Goal: Transaction & Acquisition: Purchase product/service

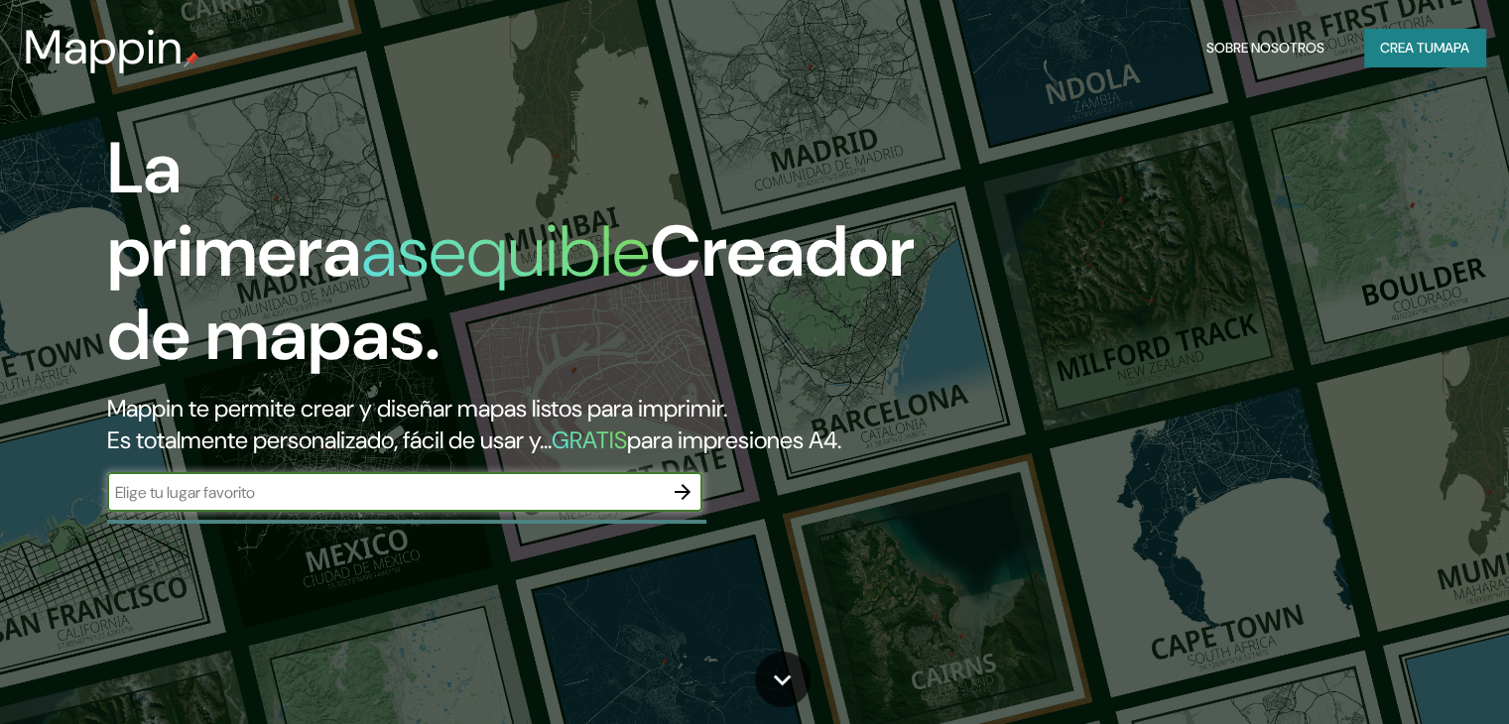
click at [258, 504] on input "text" at bounding box center [384, 492] width 555 height 23
type input "[PERSON_NAME]"
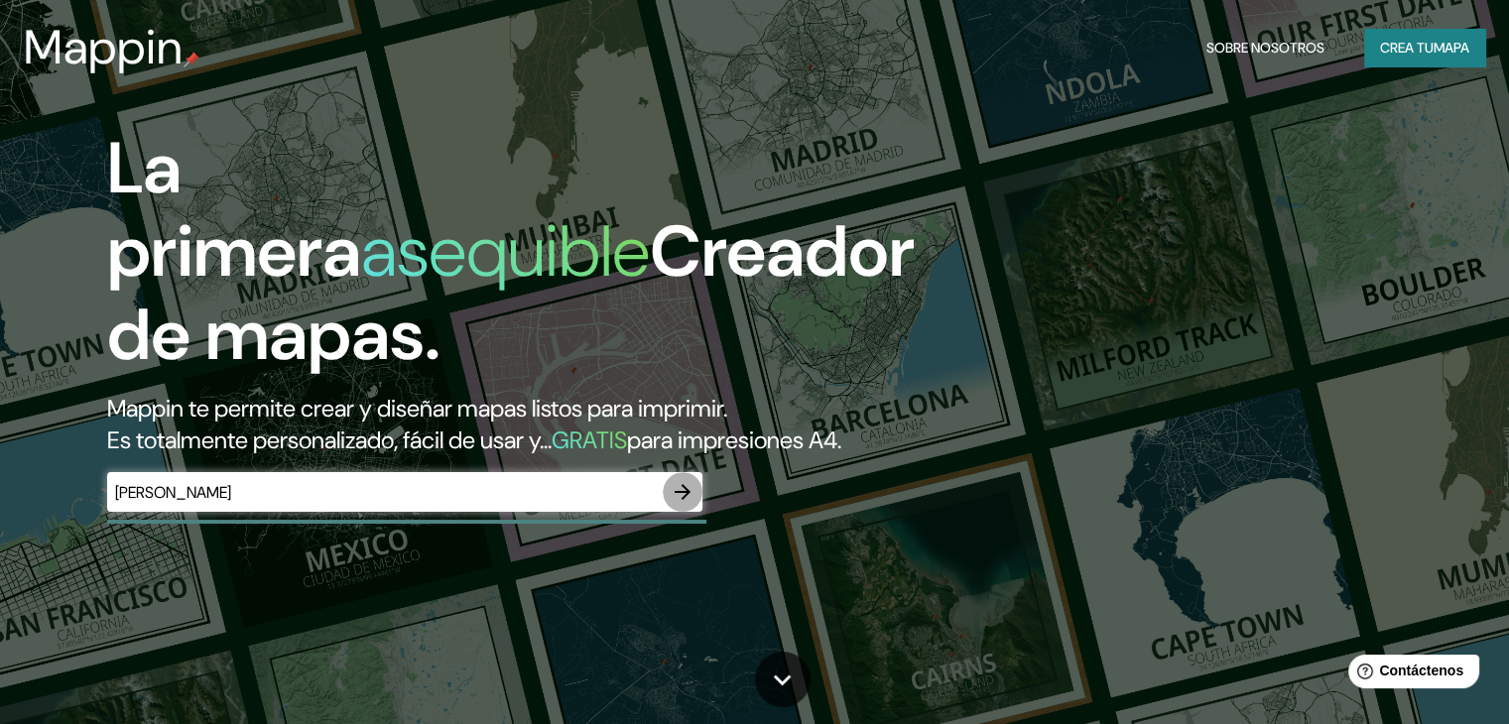
click at [683, 504] on icon "button" at bounding box center [682, 492] width 24 height 24
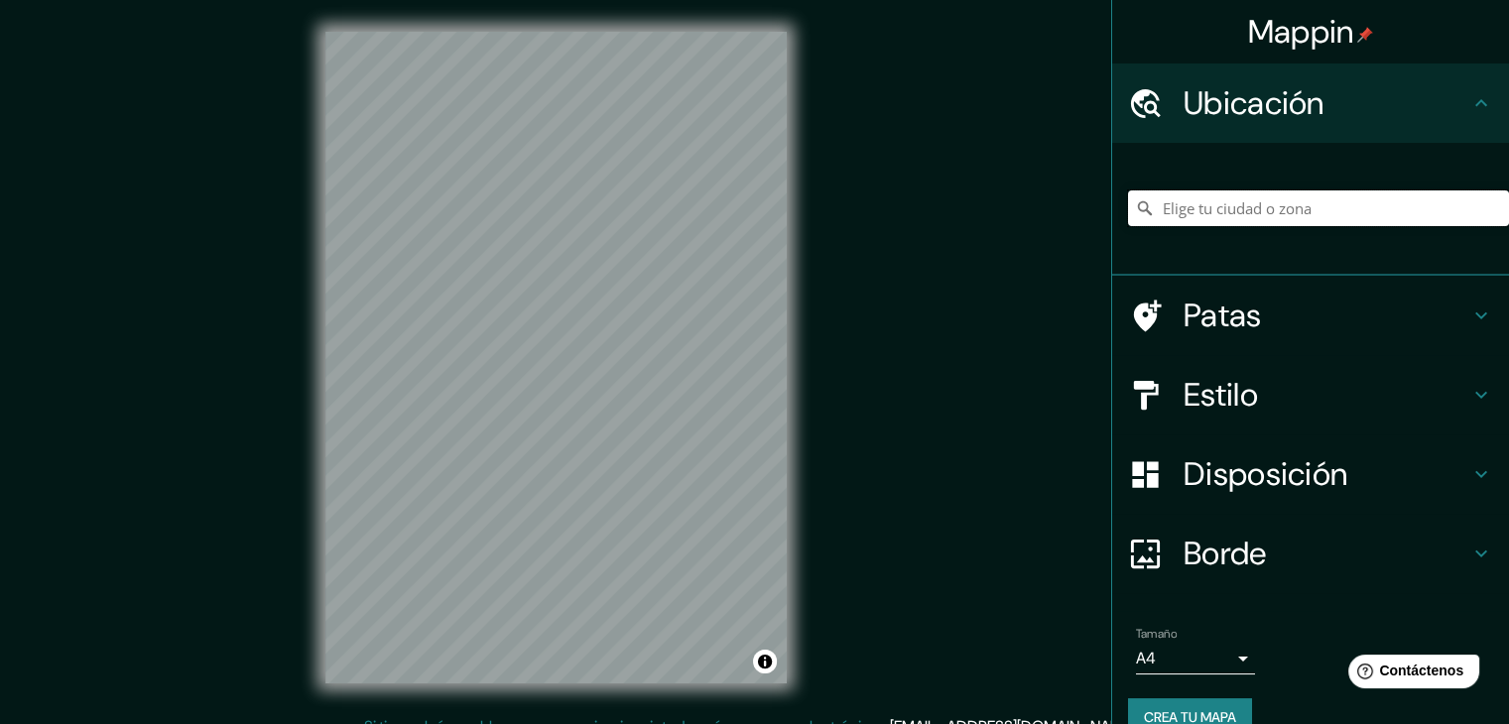
click at [1300, 206] on input "Elige tu ciudad o zona" at bounding box center [1318, 208] width 381 height 36
click at [1297, 212] on input "Elige tu ciudad o zona" at bounding box center [1318, 208] width 381 height 36
click at [1357, 212] on input "[GEOGRAPHIC_DATA], [GEOGRAPHIC_DATA], [GEOGRAPHIC_DATA]" at bounding box center [1318, 208] width 381 height 36
click at [1338, 218] on input "[GEOGRAPHIC_DATA], [GEOGRAPHIC_DATA], [GEOGRAPHIC_DATA]" at bounding box center [1318, 208] width 381 height 36
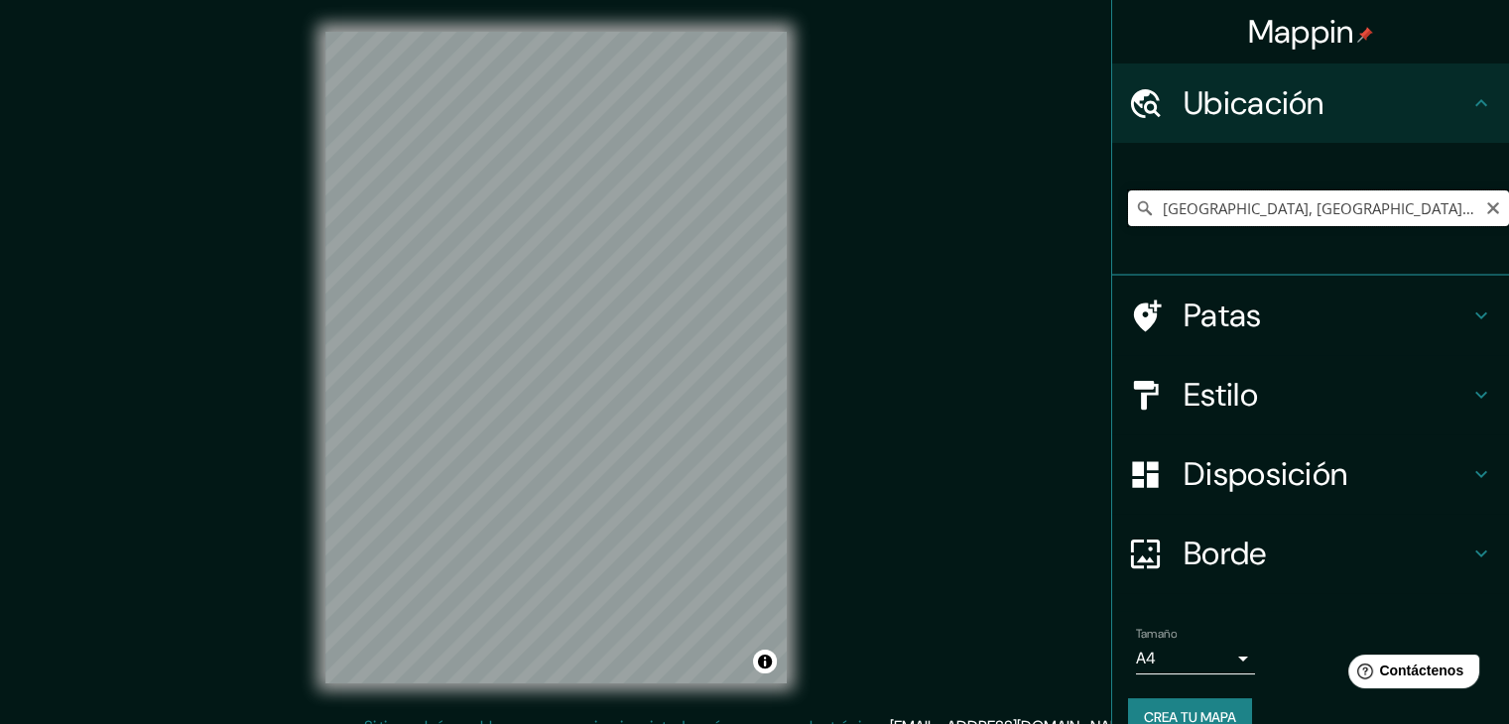
click at [1401, 213] on input "[GEOGRAPHIC_DATA], [GEOGRAPHIC_DATA], [GEOGRAPHIC_DATA]" at bounding box center [1318, 208] width 381 height 36
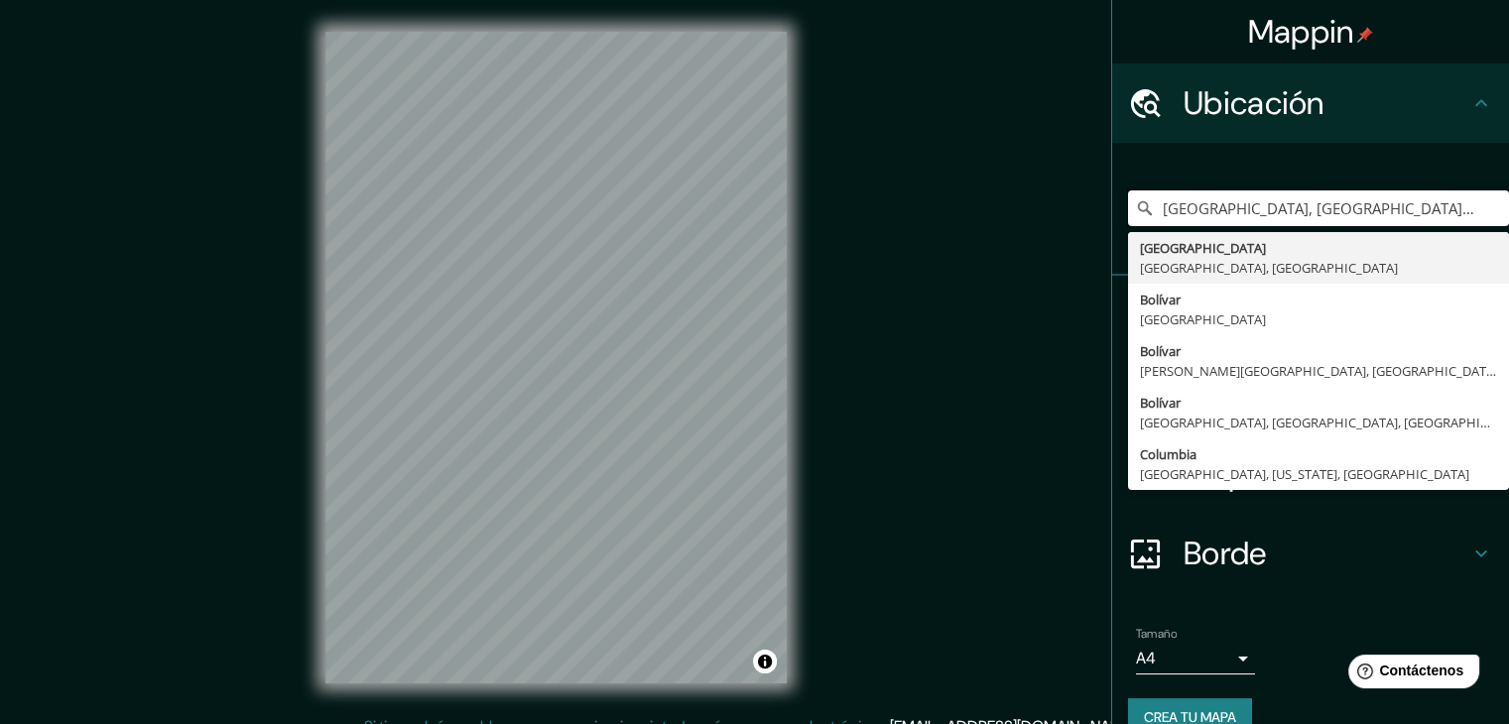
type input "[GEOGRAPHIC_DATA], [GEOGRAPHIC_DATA], [GEOGRAPHIC_DATA] getsem"
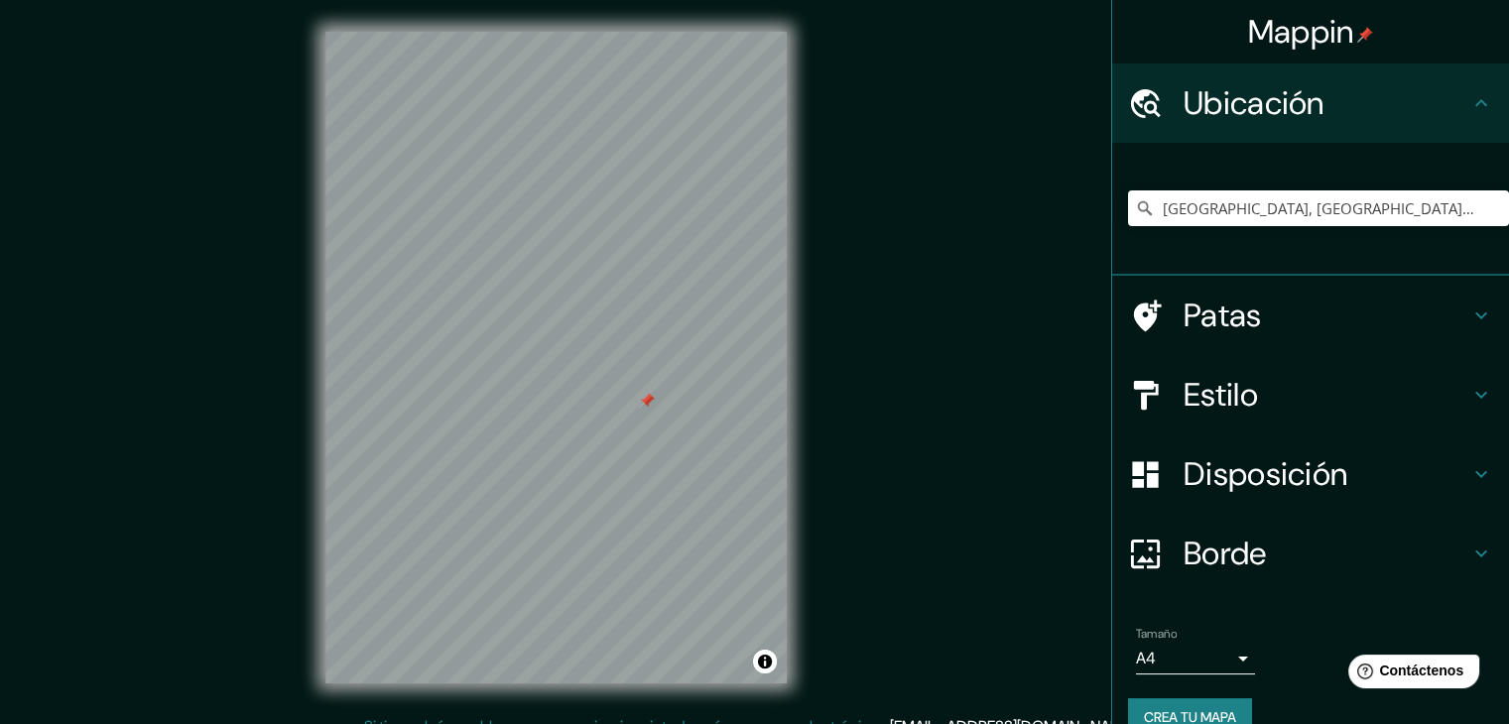
click at [1259, 402] on h4 "Estilo" at bounding box center [1326, 395] width 286 height 40
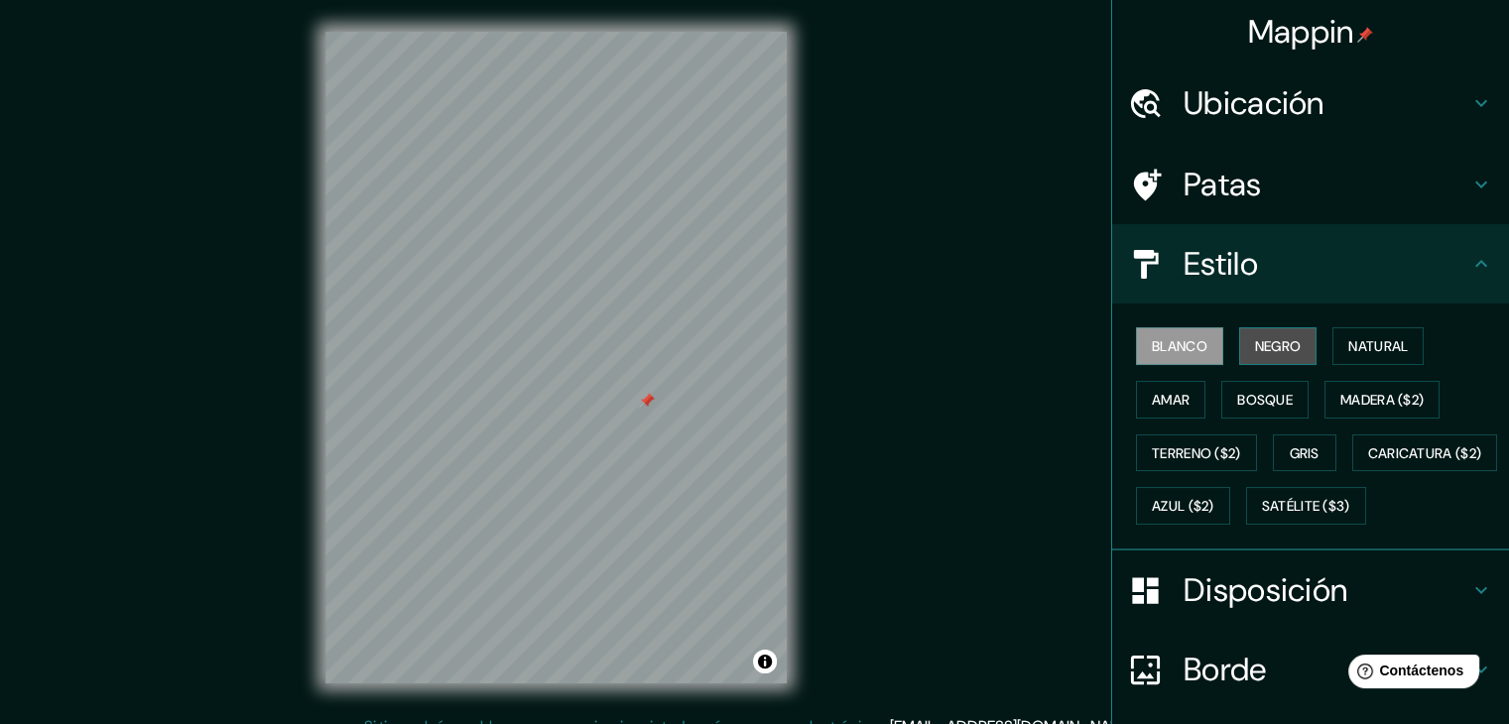
click at [1277, 342] on font "Negro" at bounding box center [1278, 346] width 47 height 18
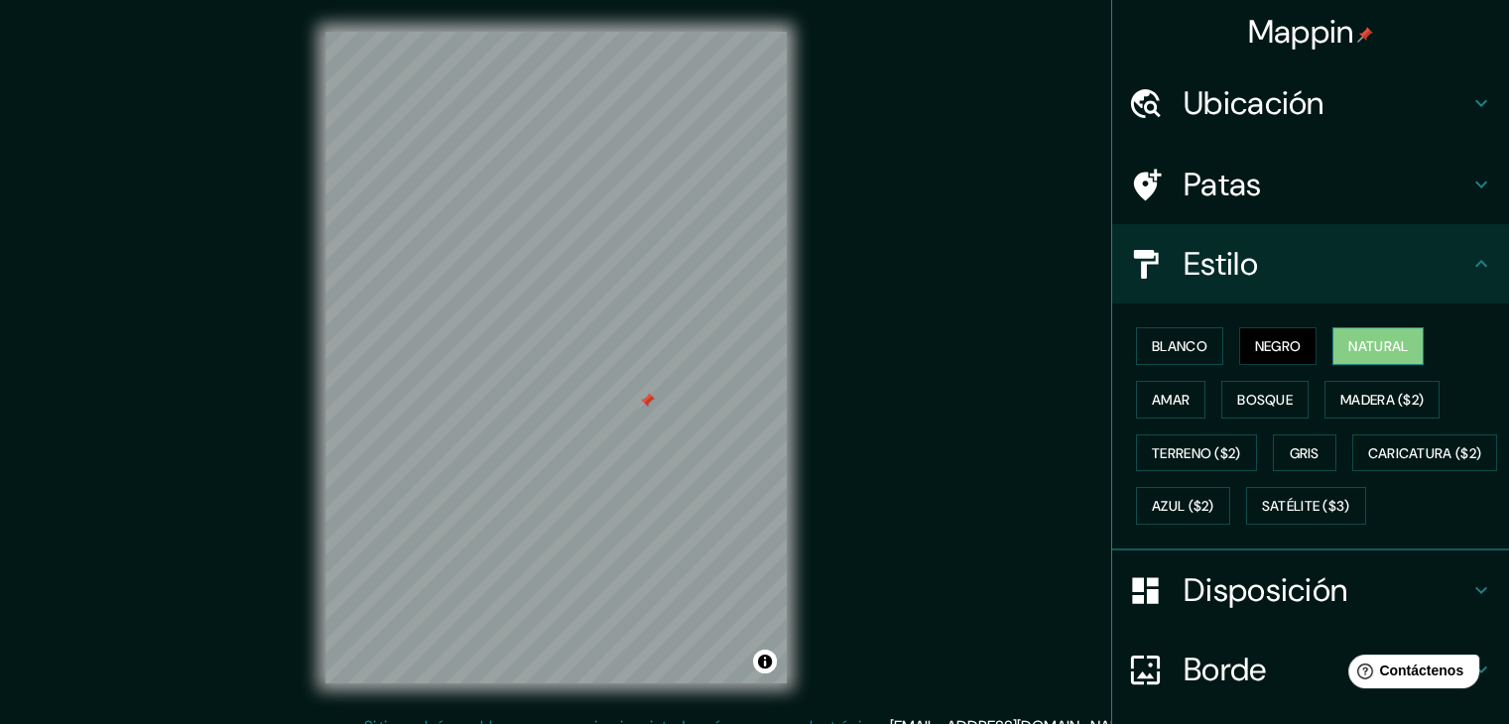
click at [1408, 336] on button "Natural" at bounding box center [1377, 346] width 91 height 38
click at [1151, 391] on font "Amar" at bounding box center [1170, 400] width 38 height 18
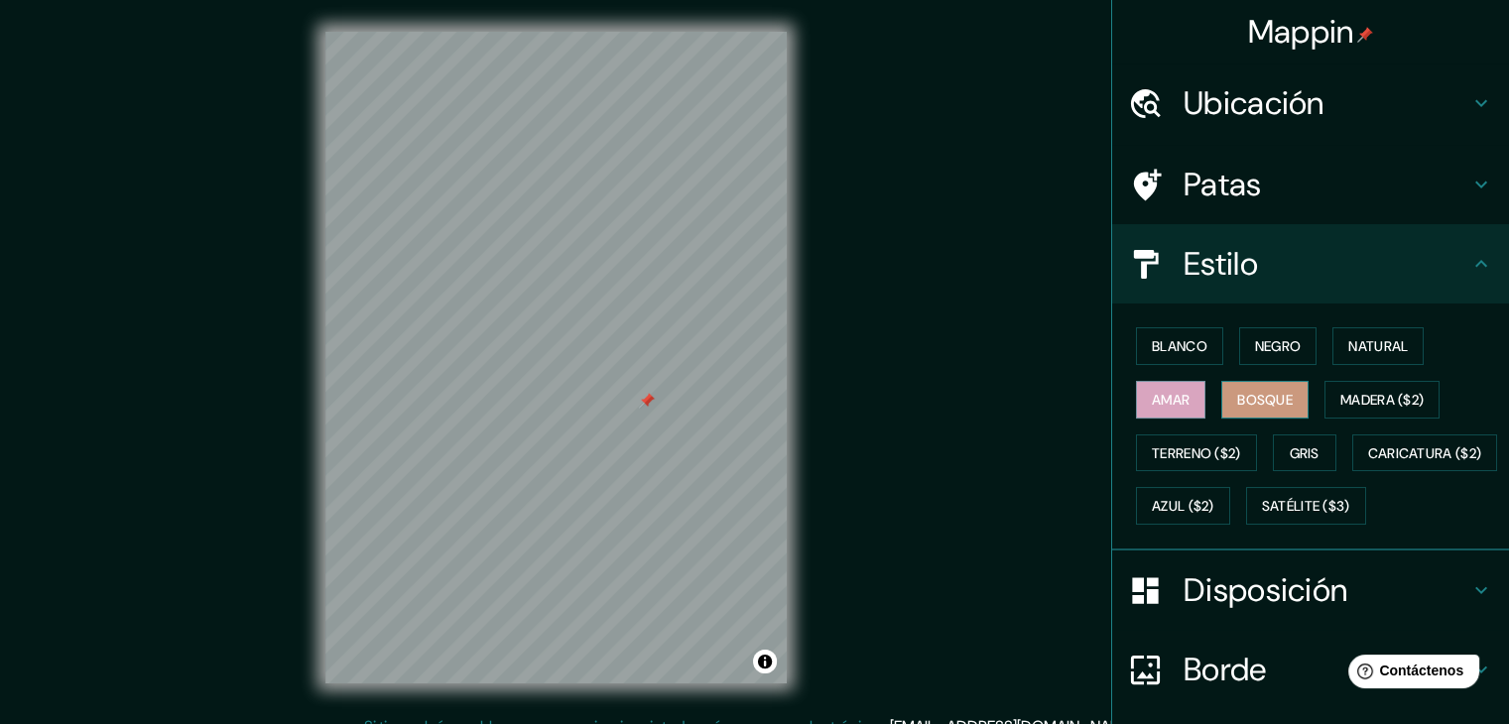
click at [1237, 399] on font "Bosque" at bounding box center [1265, 400] width 56 height 18
click at [1186, 469] on div "Blanco Negro Natural Amar Bosque Madera ($2) Terreno ($2) Gris Caricatura ($2) …" at bounding box center [1318, 425] width 381 height 213
click at [1184, 444] on font "Terreno ($2)" at bounding box center [1195, 453] width 89 height 18
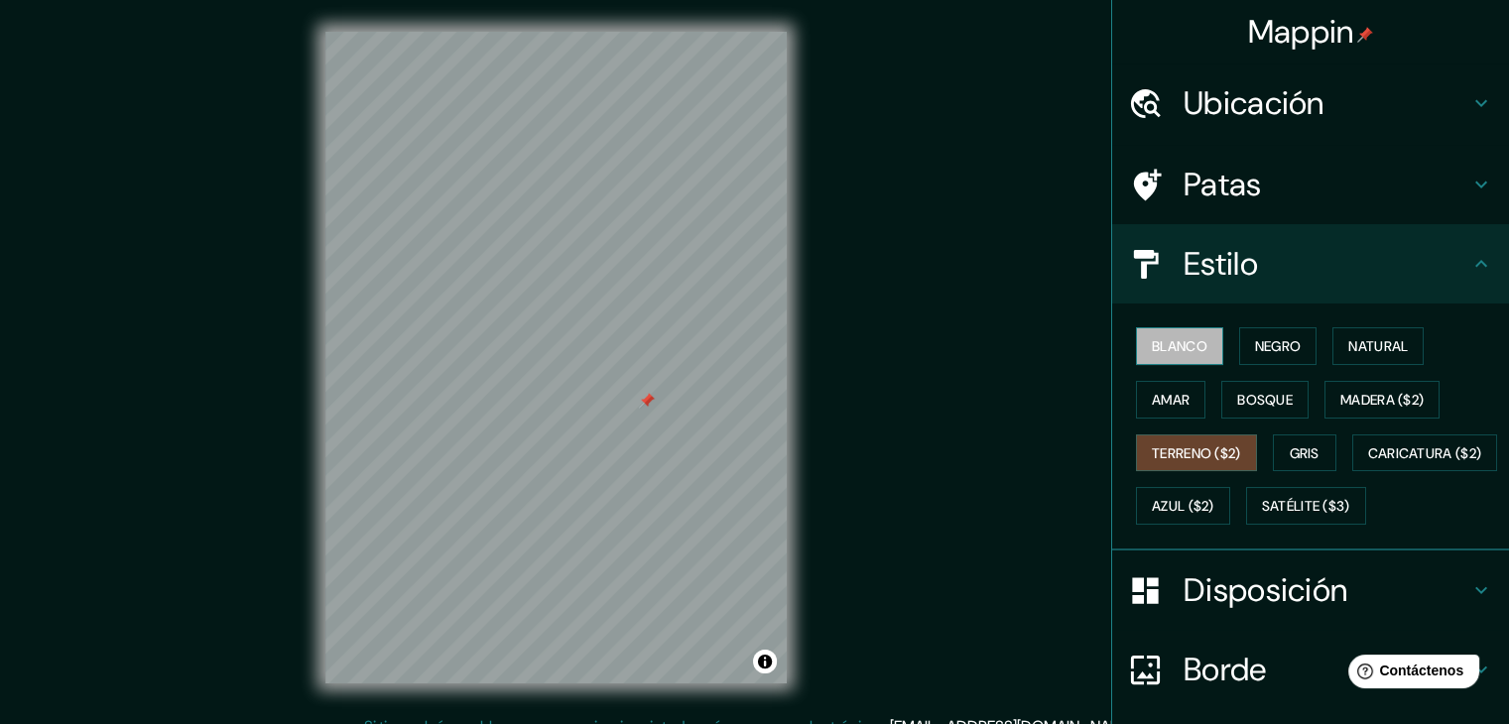
click at [1173, 346] on font "Blanco" at bounding box center [1179, 346] width 56 height 18
click at [1277, 358] on button "Negro" at bounding box center [1278, 346] width 78 height 38
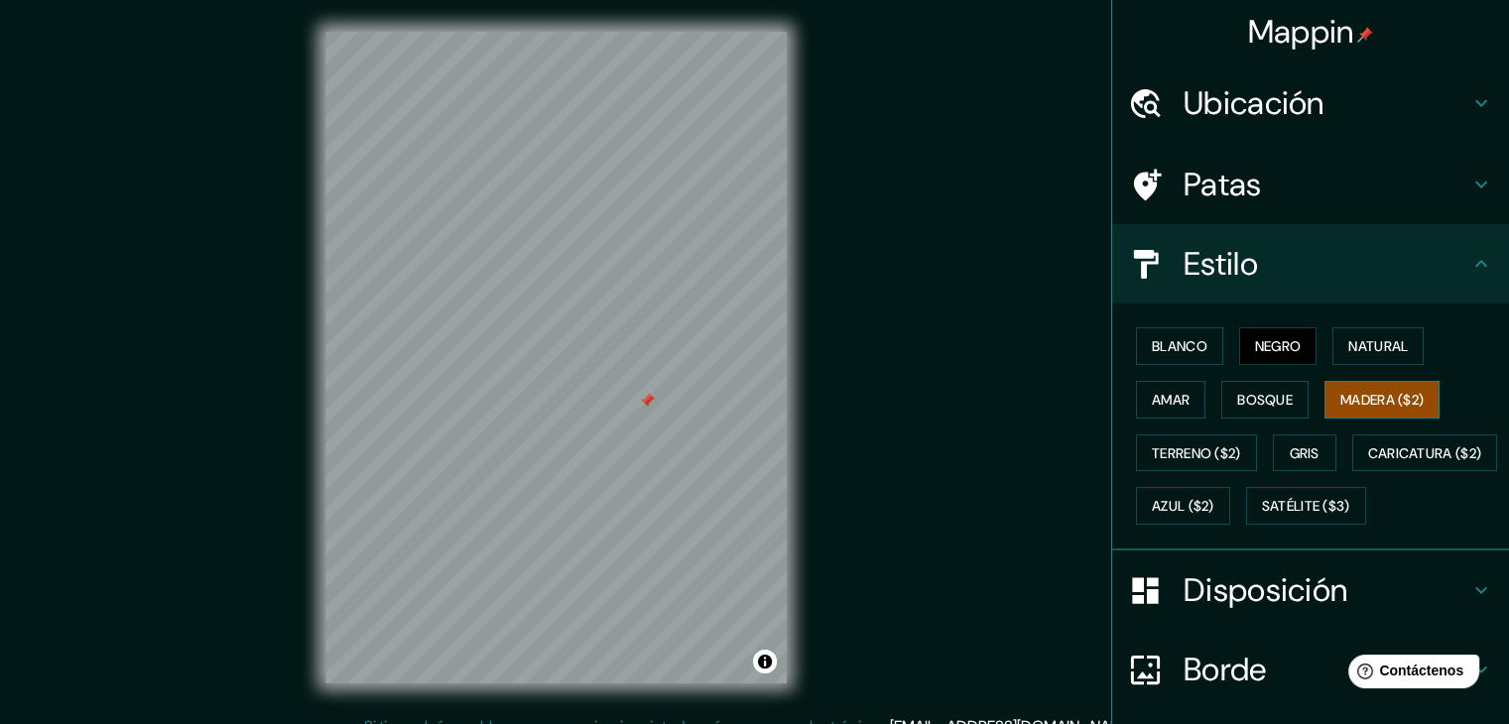
click at [1389, 400] on font "Madera ($2)" at bounding box center [1381, 400] width 83 height 18
click at [1394, 361] on button "Natural" at bounding box center [1377, 346] width 91 height 38
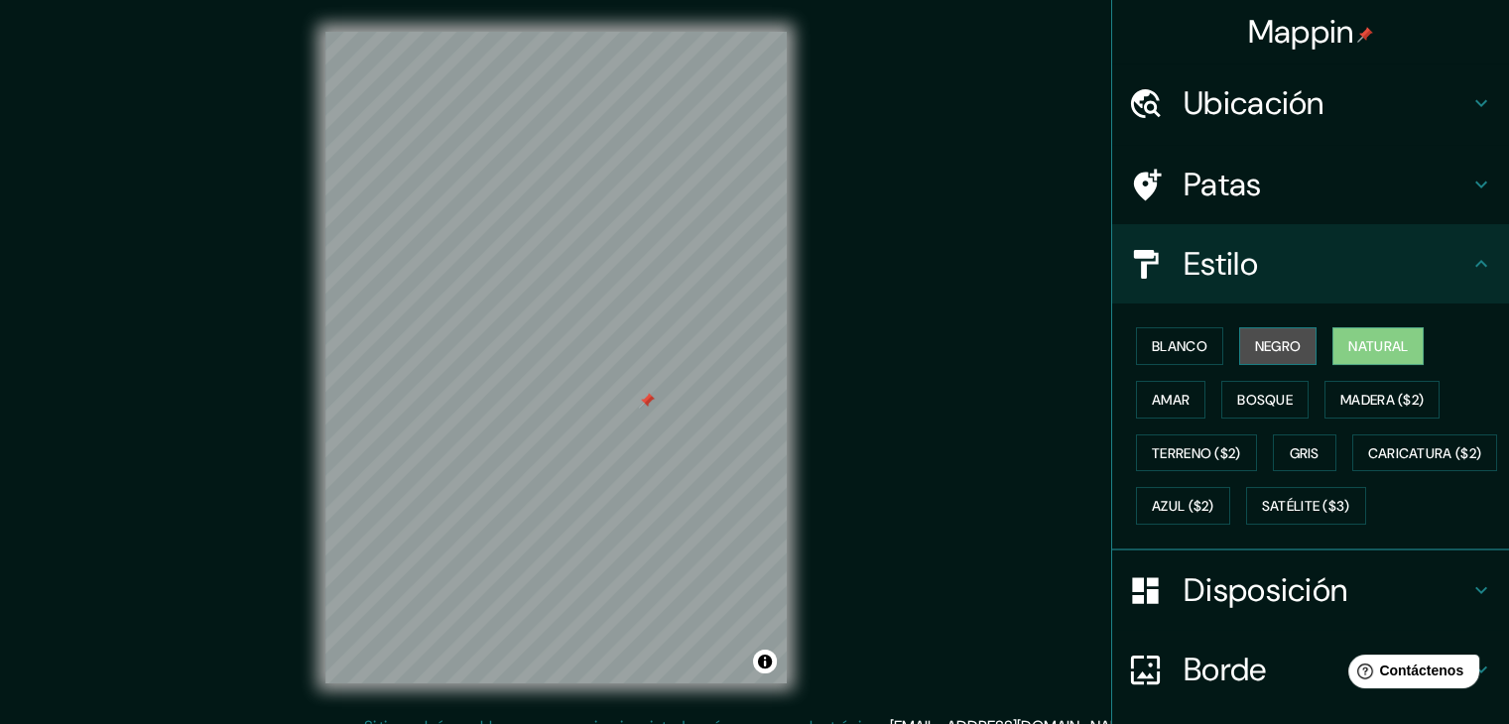
click at [1258, 354] on font "Negro" at bounding box center [1278, 346] width 47 height 26
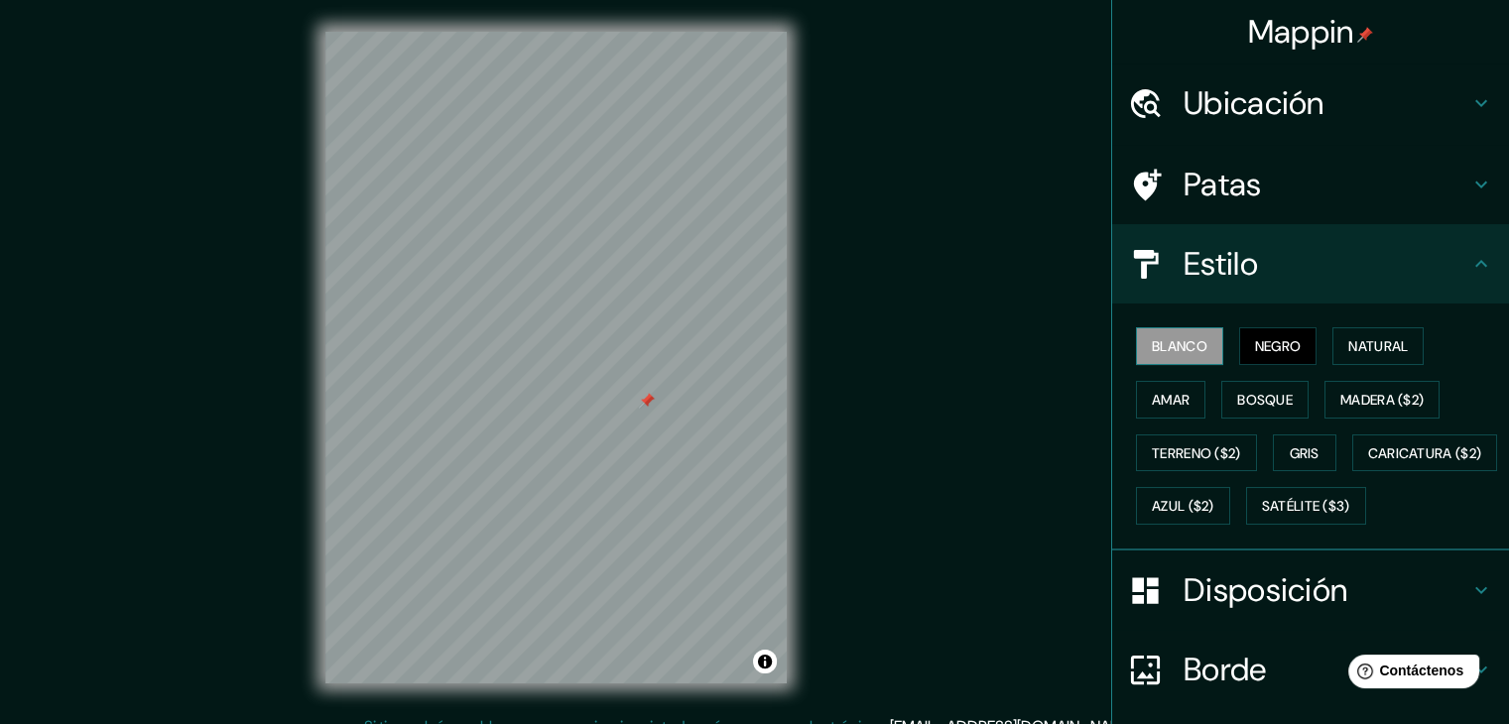
click at [1151, 354] on font "Blanco" at bounding box center [1179, 346] width 56 height 26
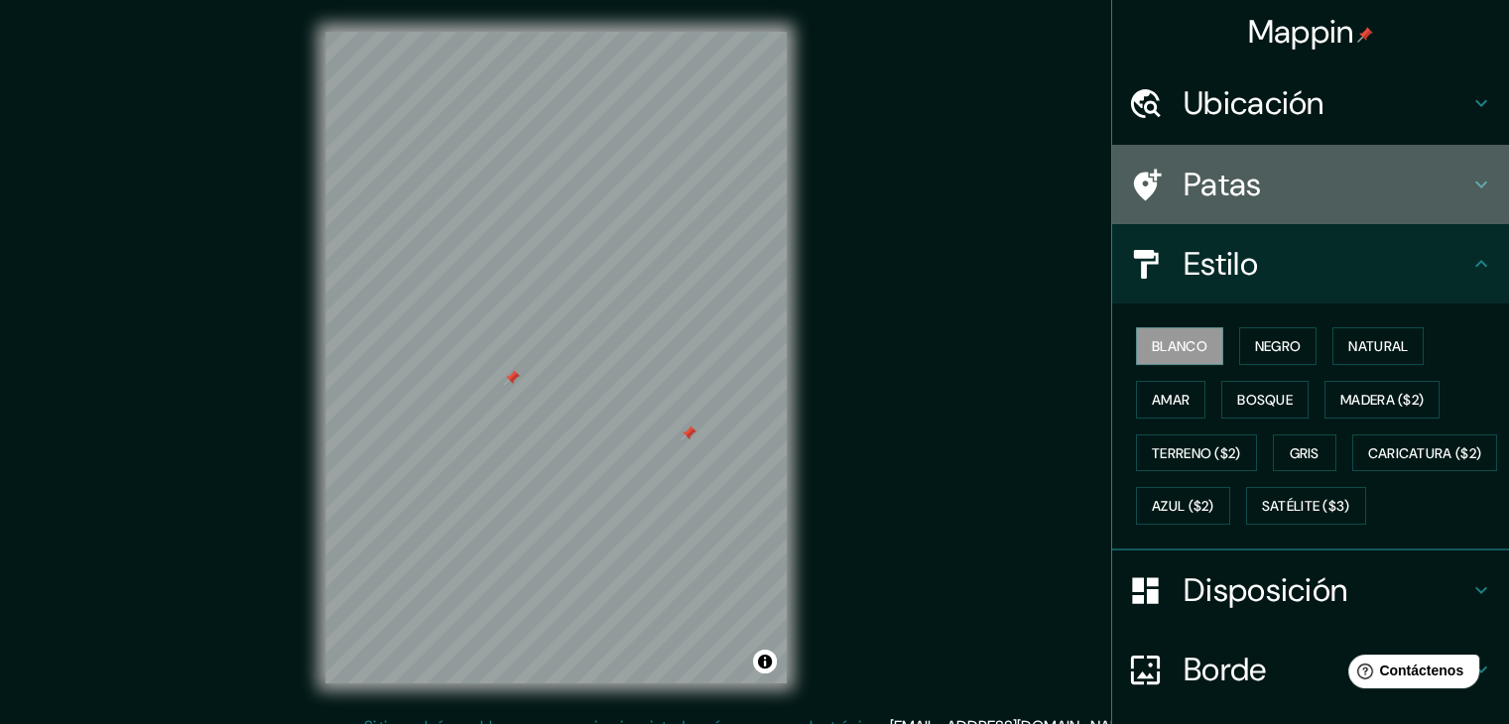
click at [1200, 170] on font "Patas" at bounding box center [1222, 185] width 78 height 42
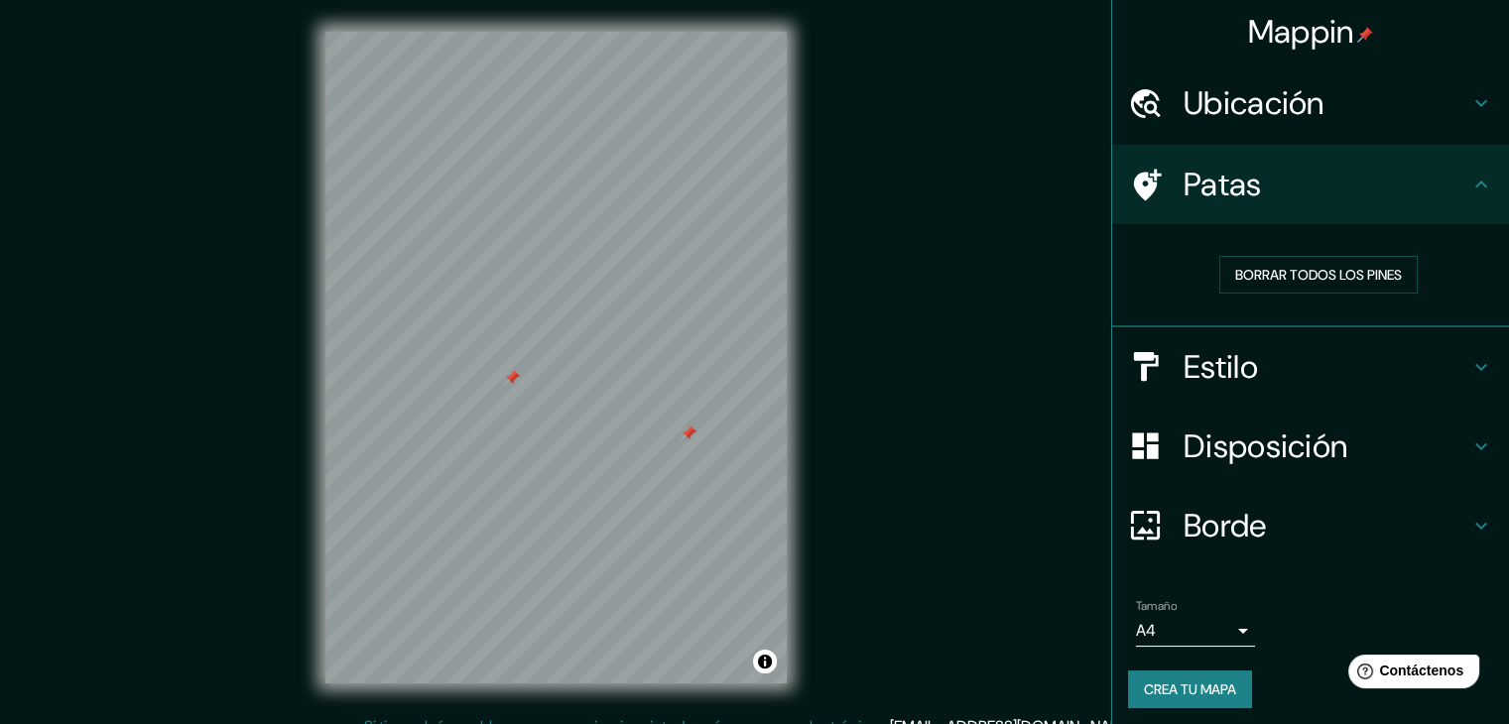
click at [1277, 123] on font "Ubicación" at bounding box center [1253, 103] width 141 height 42
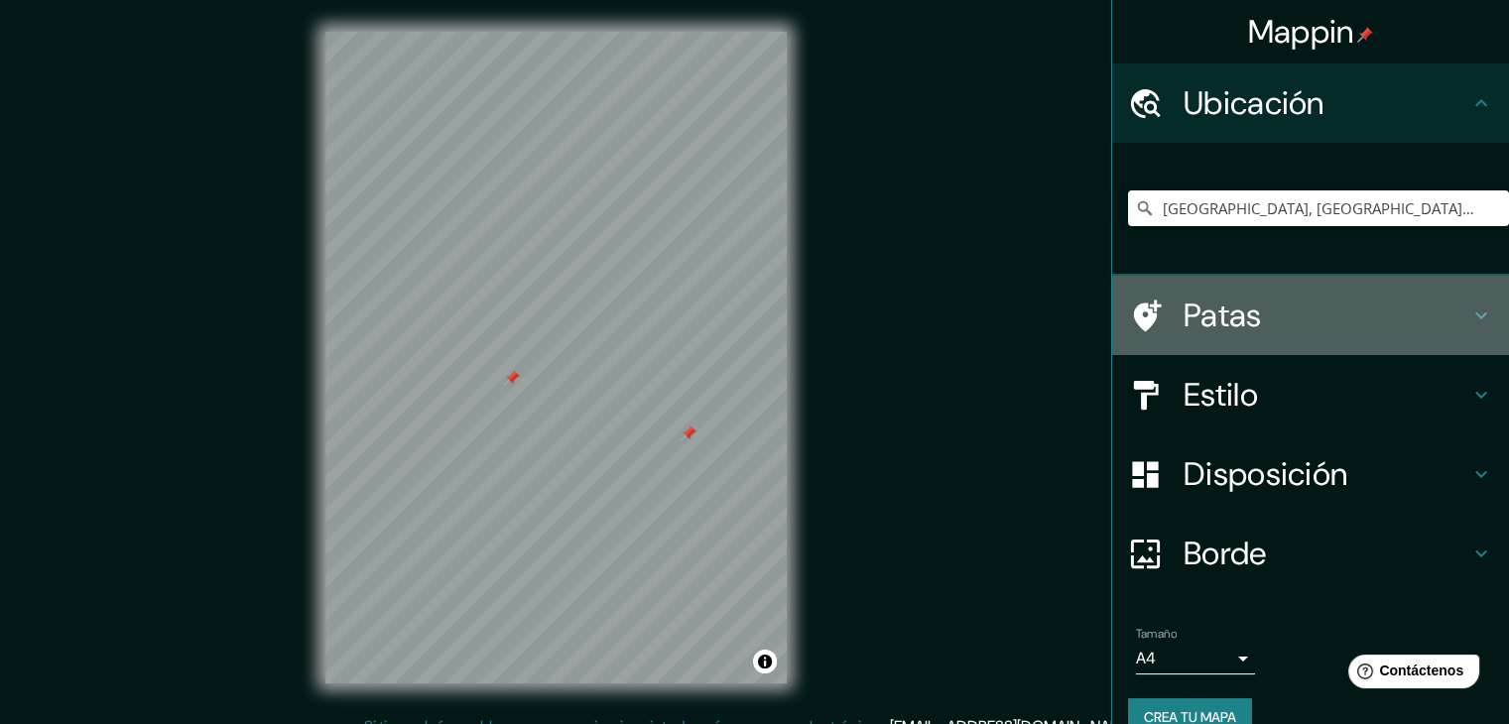
click at [1283, 291] on div "Patas" at bounding box center [1310, 315] width 397 height 79
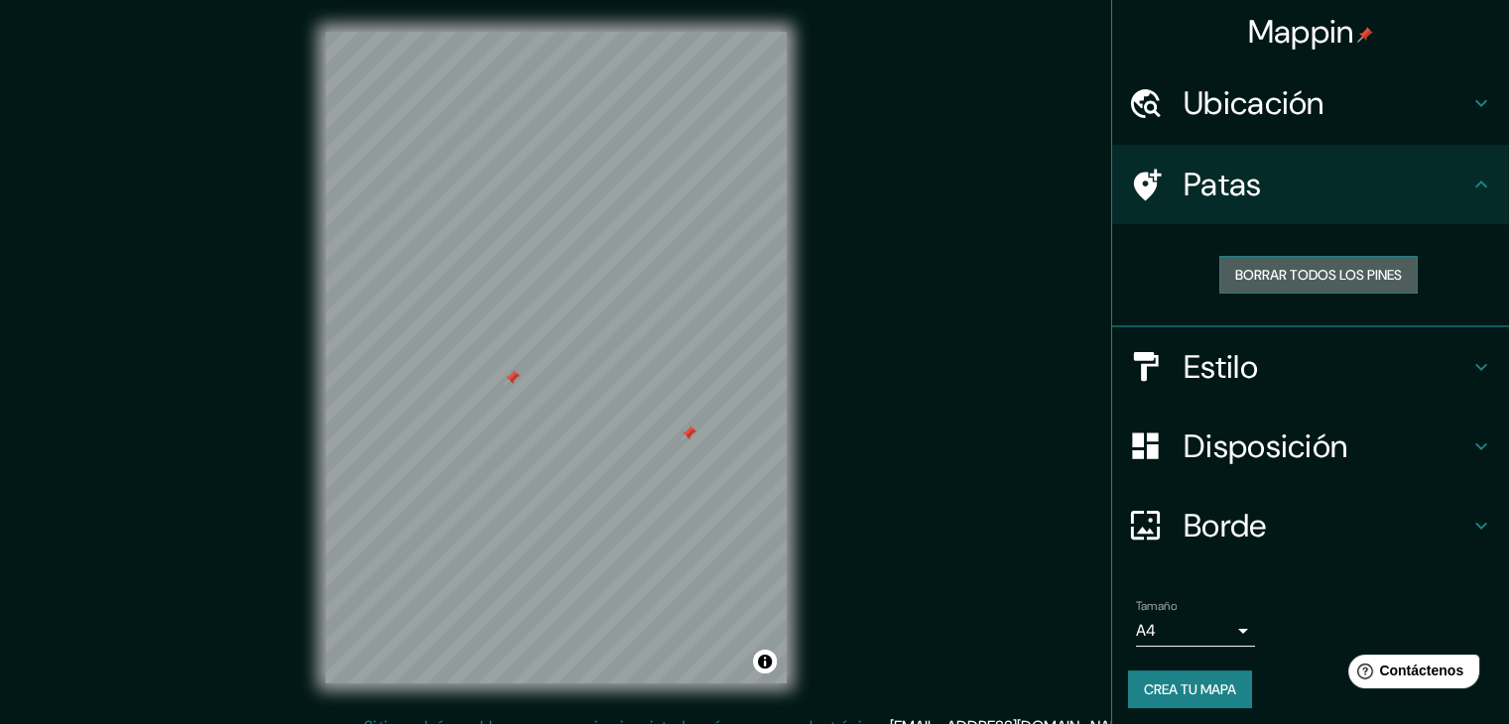
click at [1288, 283] on font "Borrar todos los pines" at bounding box center [1318, 275] width 167 height 18
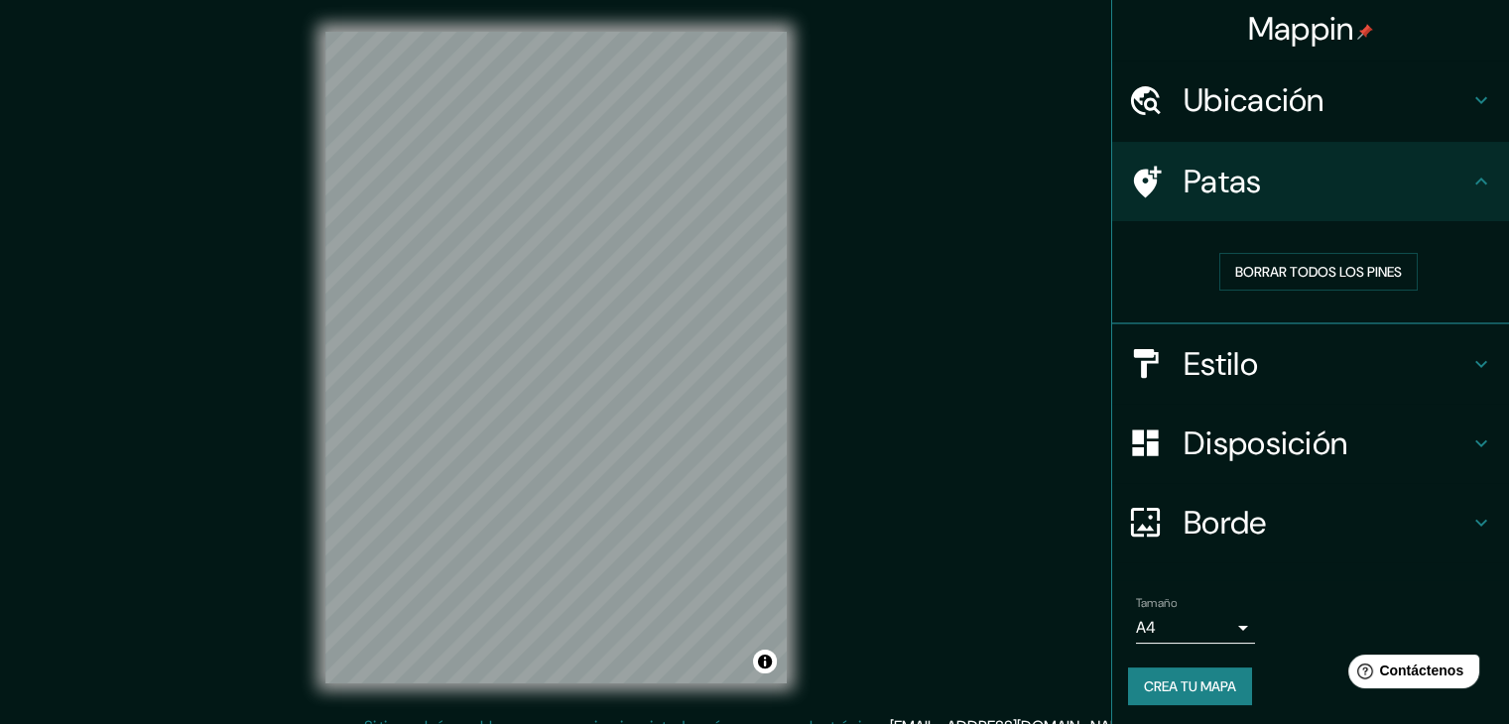
scroll to position [5, 0]
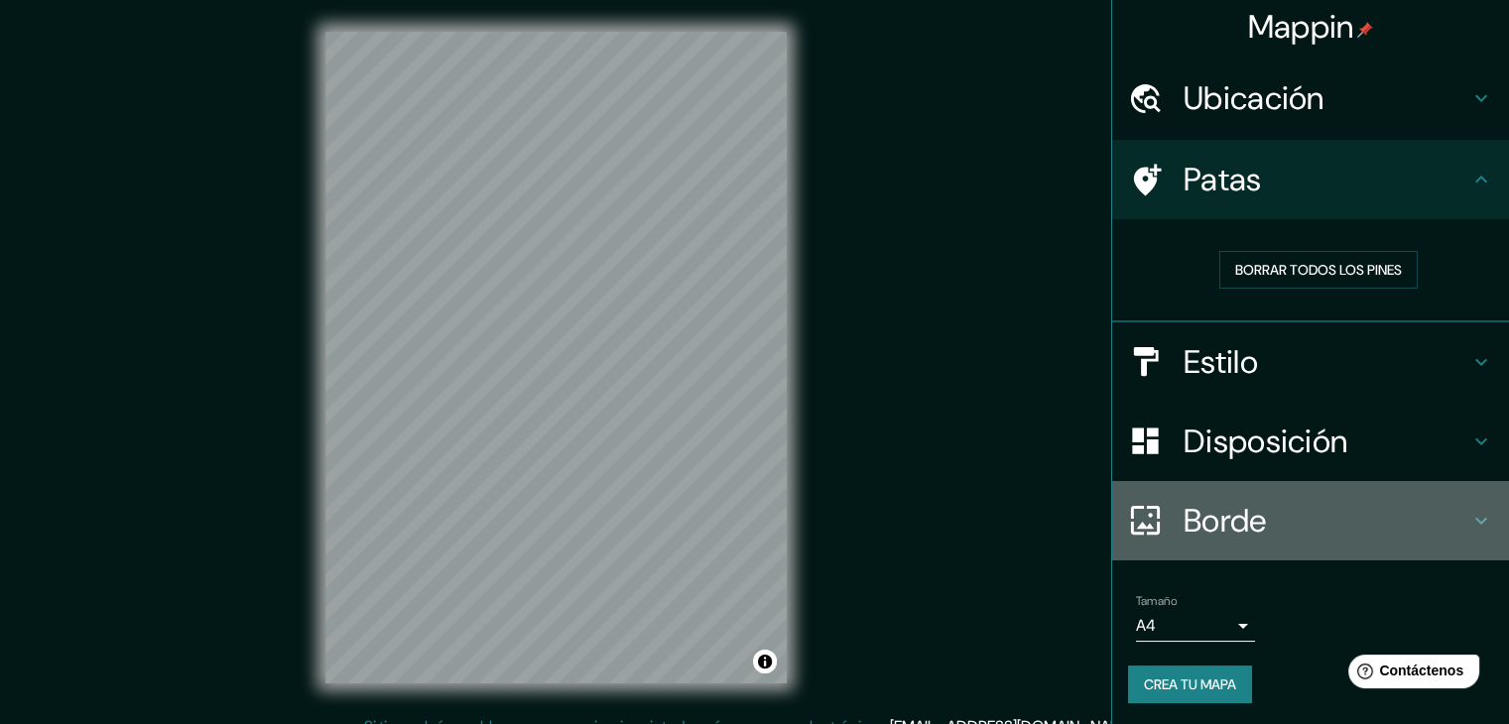
drag, startPoint x: 1223, startPoint y: 524, endPoint x: 1216, endPoint y: 515, distance: 11.3
click at [1221, 521] on font "Borde" at bounding box center [1224, 521] width 83 height 42
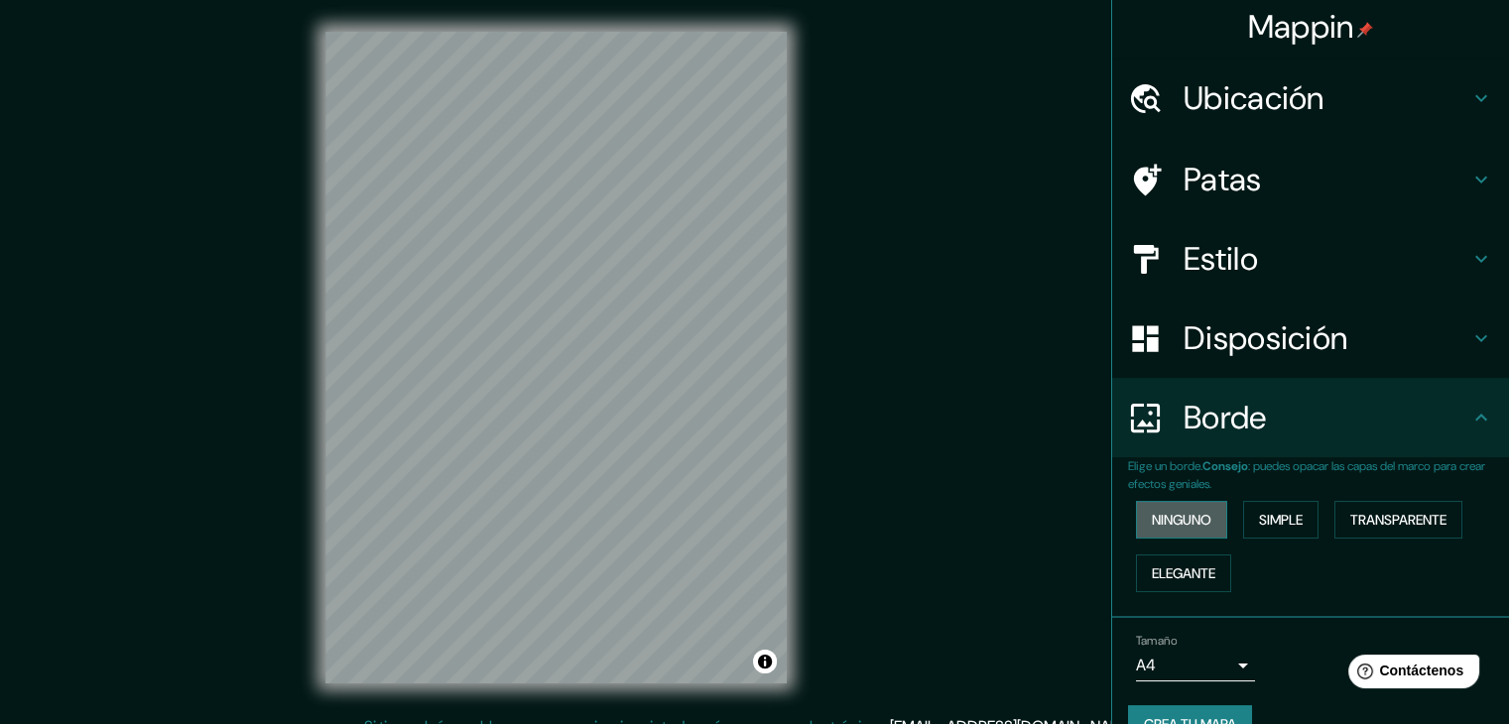
click at [1184, 520] on font "Ninguno" at bounding box center [1181, 520] width 60 height 18
click at [1299, 531] on button "Simple" at bounding box center [1280, 520] width 75 height 38
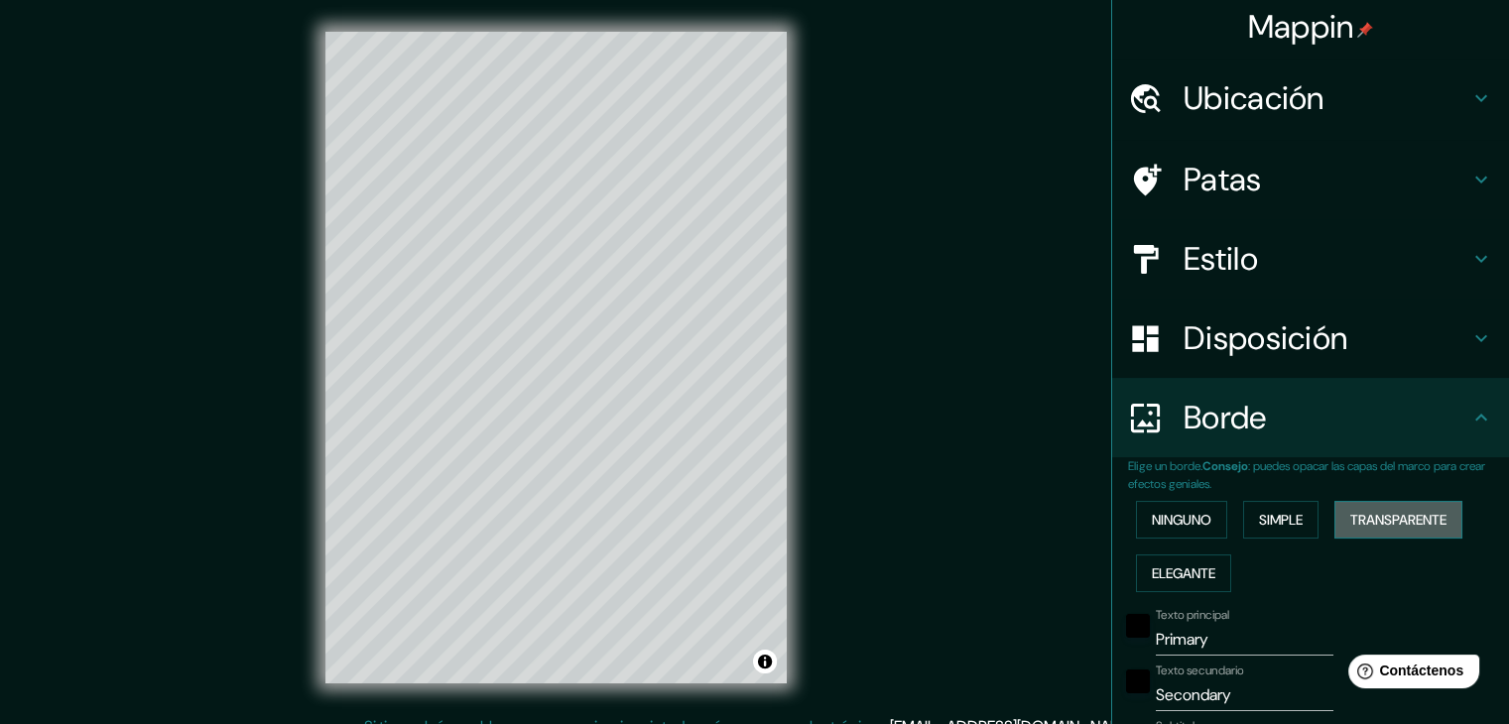
click at [1396, 533] on button "Transparente" at bounding box center [1398, 520] width 128 height 38
click at [1408, 529] on font "Transparente" at bounding box center [1398, 520] width 96 height 26
type input "223"
type input "37"
click at [1182, 564] on font "Elegante" at bounding box center [1182, 573] width 63 height 18
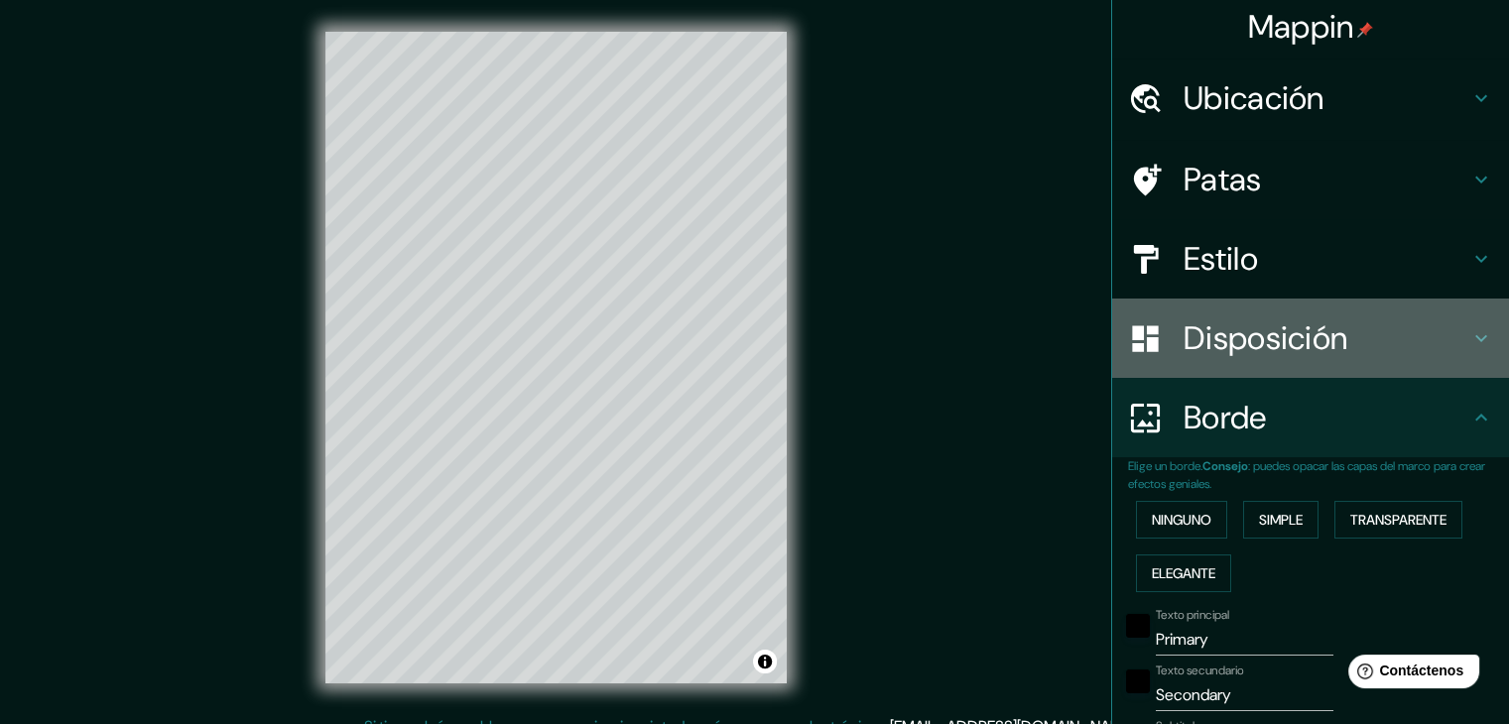
click at [1237, 340] on font "Disposición" at bounding box center [1265, 338] width 164 height 42
type input "37"
type input "19"
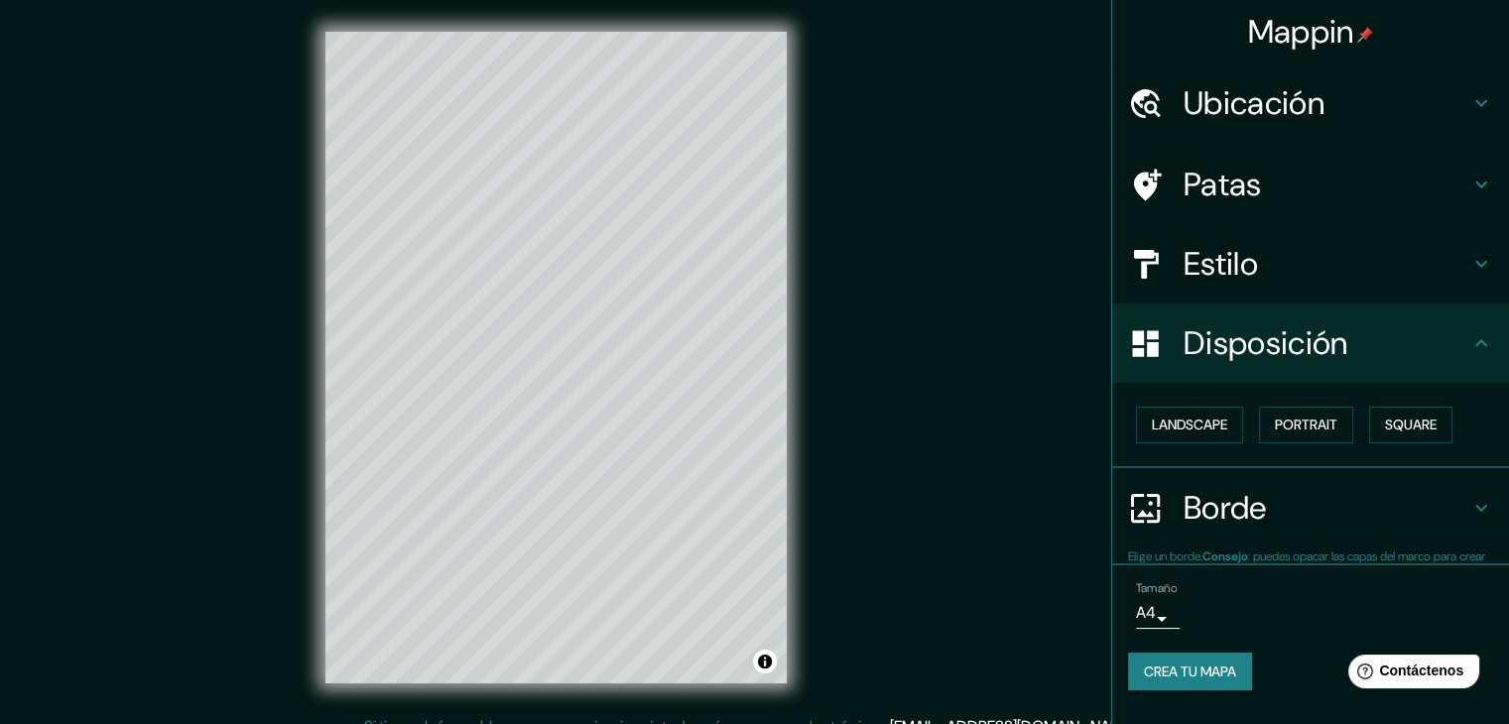
scroll to position [0, 0]
click at [1187, 431] on font "Paisaje" at bounding box center [1176, 426] width 50 height 18
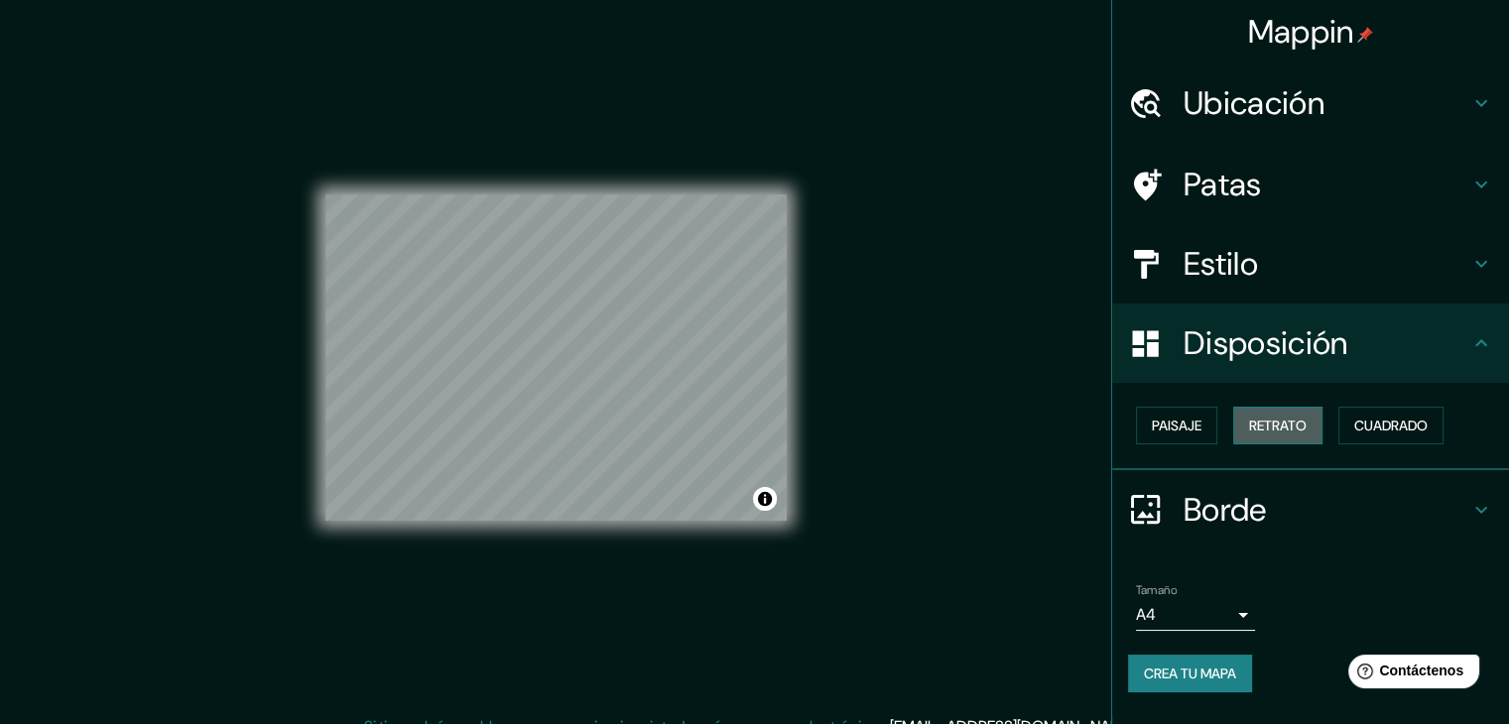
click at [1254, 433] on font "Retrato" at bounding box center [1278, 426] width 58 height 18
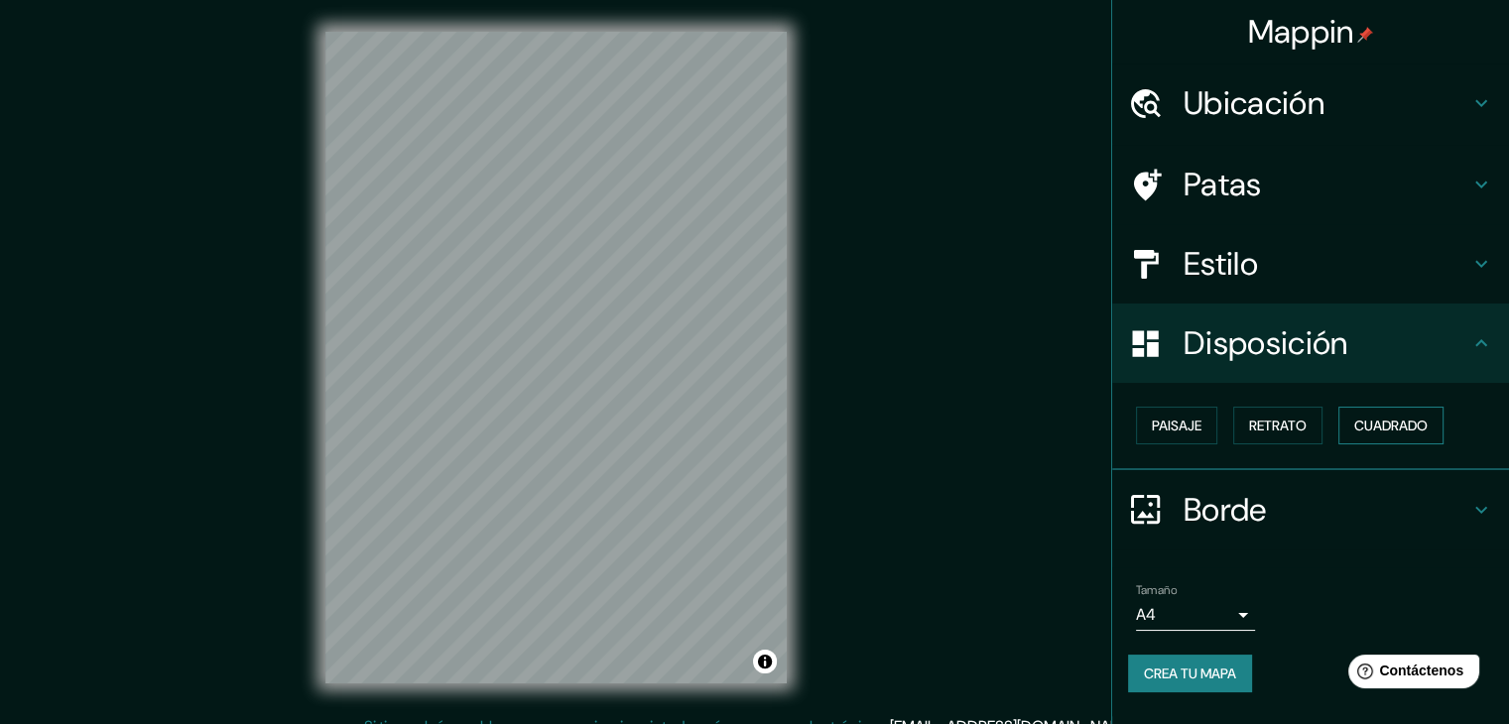
drag, startPoint x: 1334, startPoint y: 415, endPoint x: 1367, endPoint y: 418, distance: 32.9
click at [1340, 417] on div "Paisaje Retrato Cuadrado" at bounding box center [1318, 426] width 381 height 54
click at [1377, 417] on font "Cuadrado" at bounding box center [1390, 426] width 73 height 18
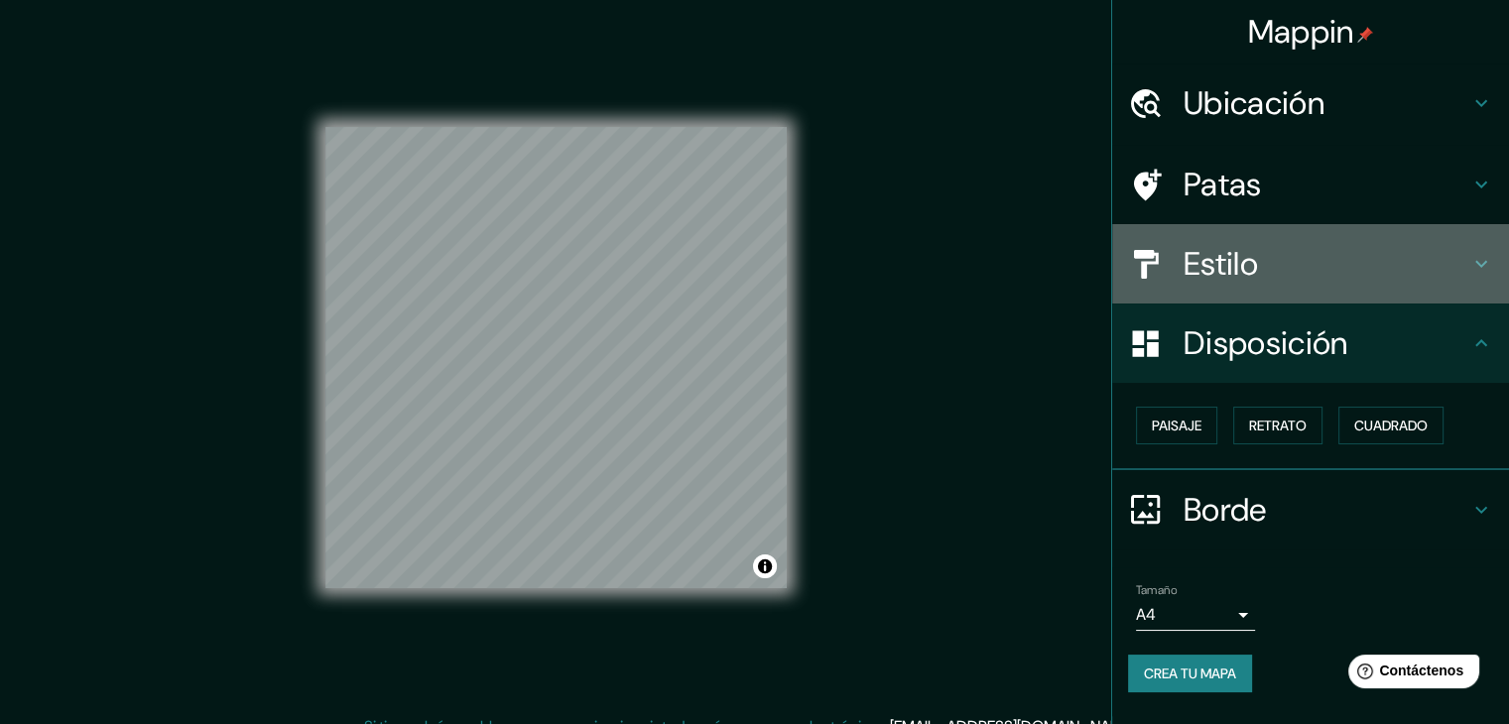
click at [1216, 270] on font "Estilo" at bounding box center [1220, 264] width 74 height 42
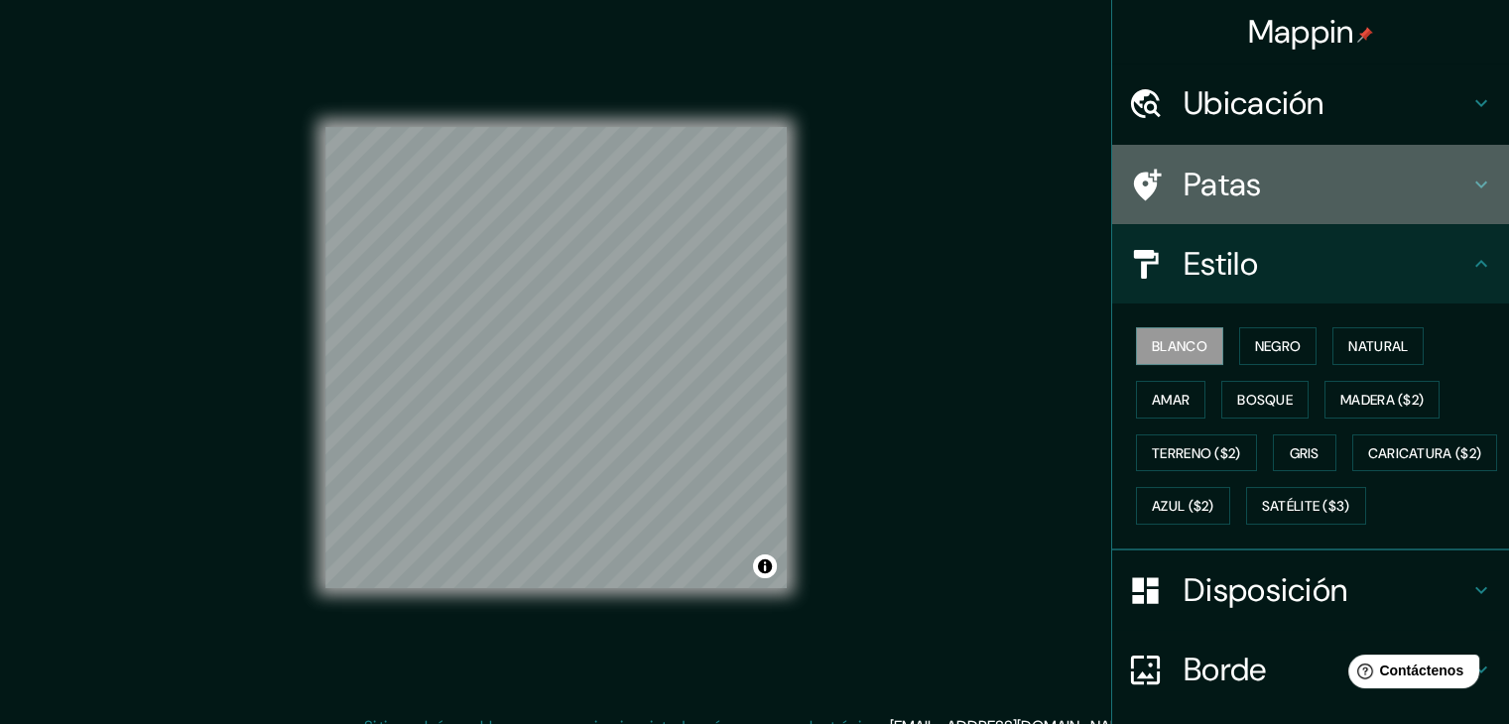
drag, startPoint x: 1227, startPoint y: 217, endPoint x: 1225, endPoint y: 203, distance: 14.0
click at [1227, 215] on div "Patas" at bounding box center [1310, 184] width 397 height 79
